Goal: Check status: Check status

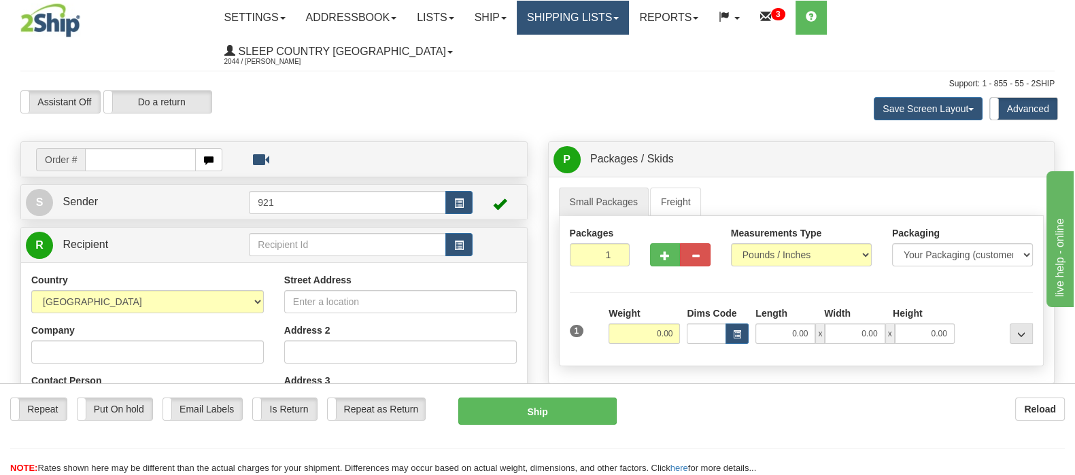
click at [629, 12] on link "Shipping lists" at bounding box center [573, 18] width 112 height 34
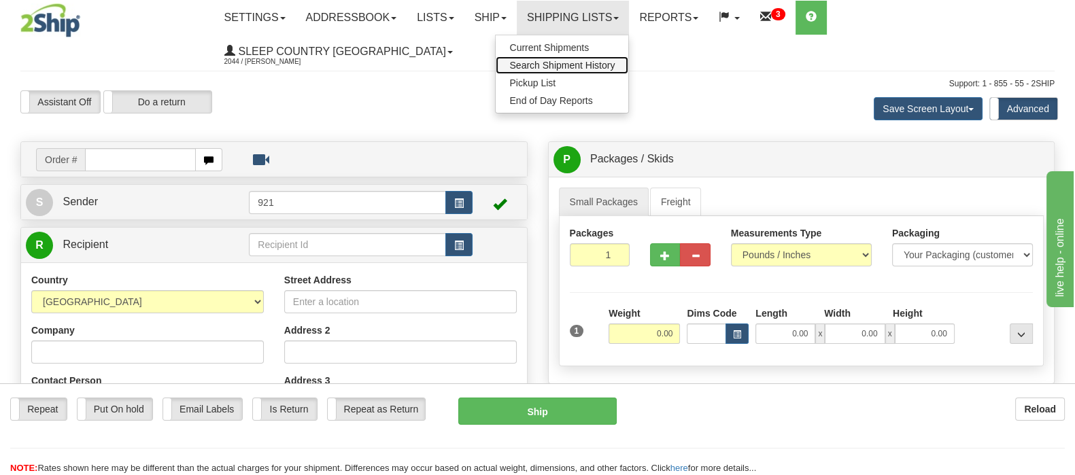
click at [615, 66] on span "Search Shipment History" at bounding box center [561, 65] width 105 height 11
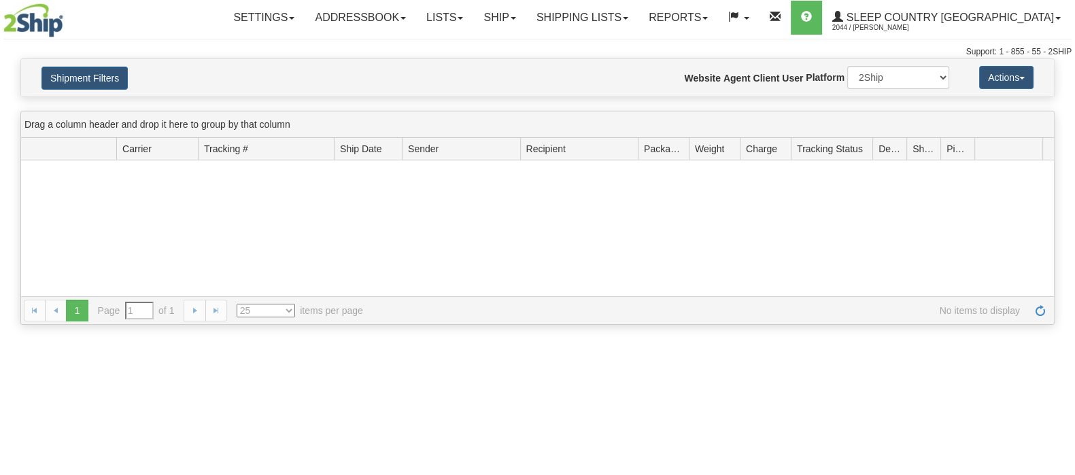
type input "From 10/07/2025 To 10/08/2025"
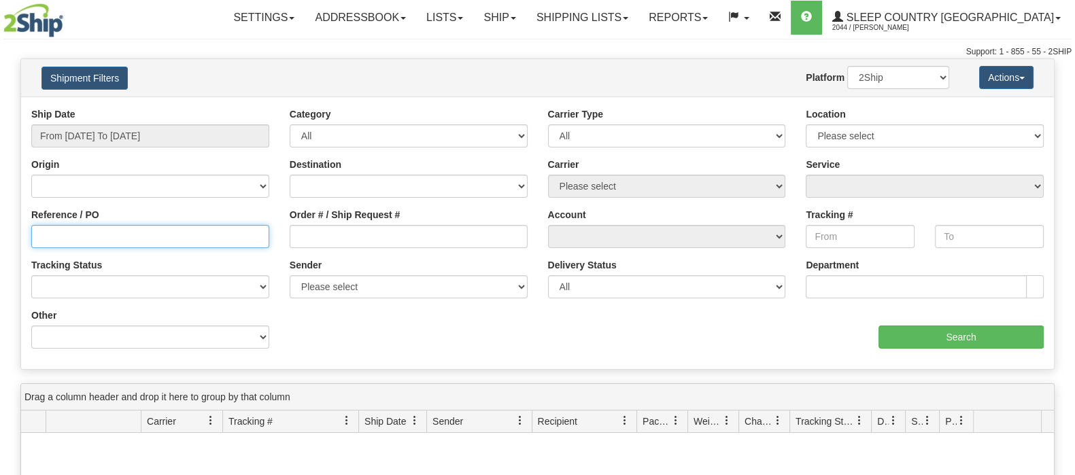
click at [175, 234] on input "Reference / PO" at bounding box center [150, 236] width 238 height 23
paste input "9002I147055"
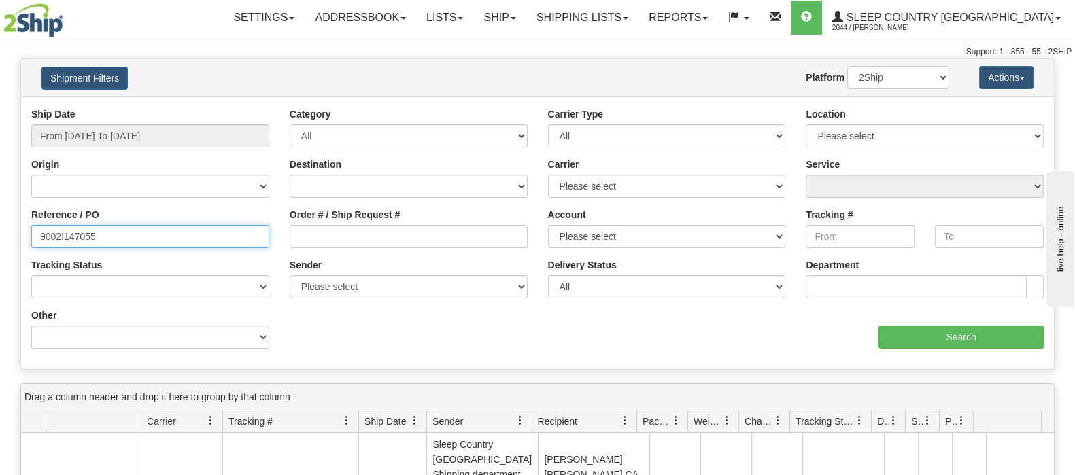
type input "9002I147055"
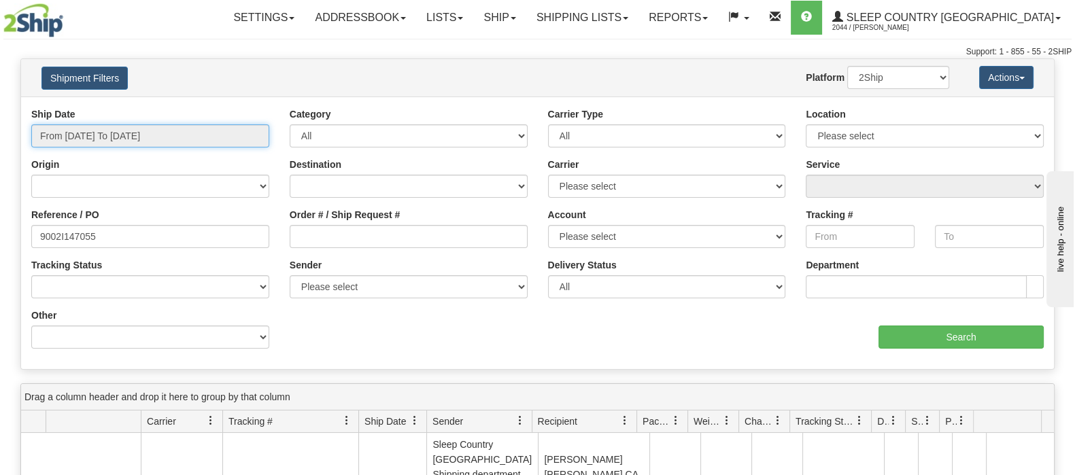
click at [114, 131] on input "From 10/07/2025 To 10/08/2025" at bounding box center [150, 135] width 238 height 23
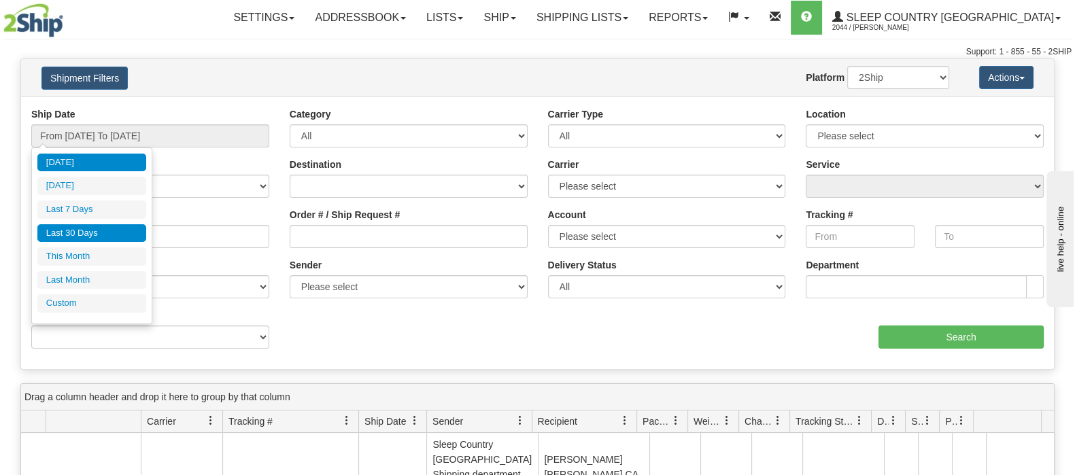
click at [76, 230] on li "Last 30 Days" at bounding box center [91, 233] width 109 height 18
type input "From 09/09/2025 To 10/08/2025"
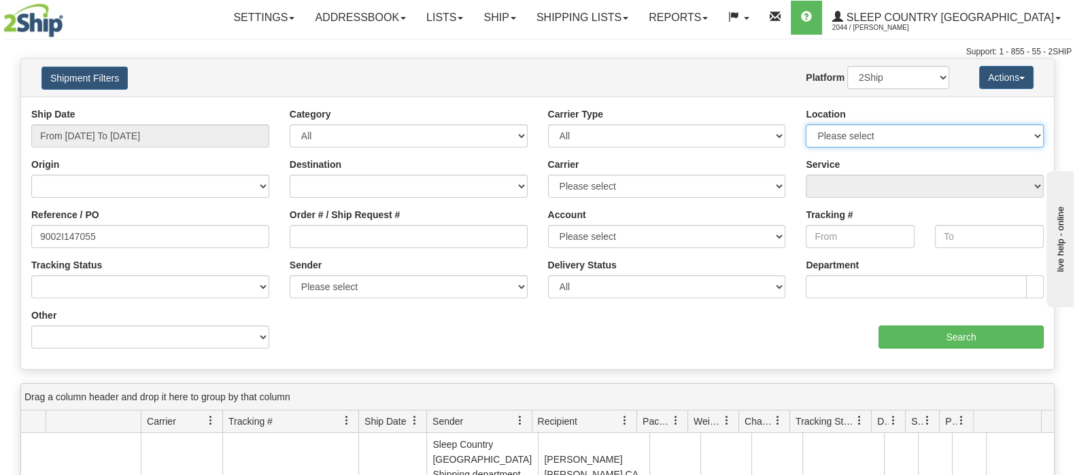
click at [1012, 132] on select "Please select Old Toronto DC 921 922 93 94 97 390 915 916 98 902 95 96 90 91 92…" at bounding box center [925, 135] width 238 height 23
select select "7553"
click at [806, 124] on select "Please select Old Toronto DC 921 922 93 94 97 390 915 916 98 902 95 96 90 91 92…" at bounding box center [925, 135] width 238 height 23
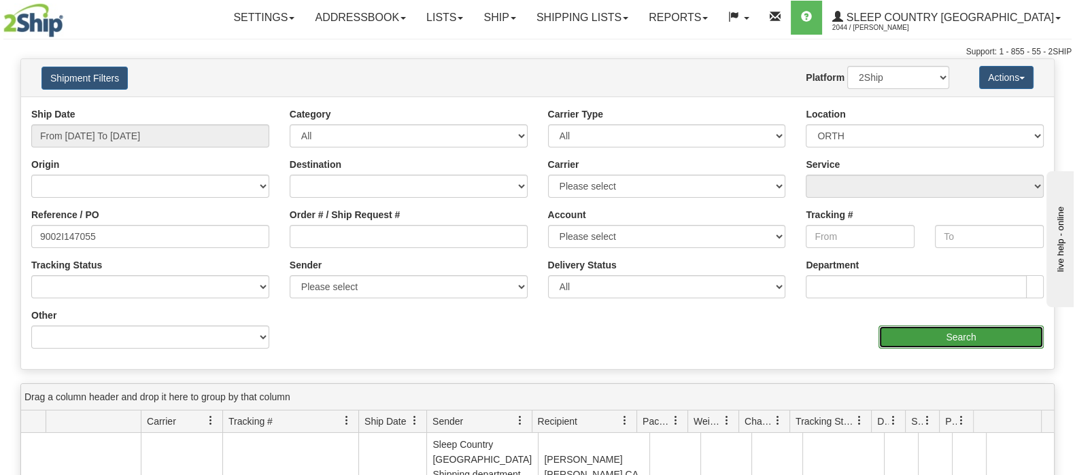
click at [927, 338] on input "Search" at bounding box center [960, 337] width 165 height 23
